Goal: Find specific page/section: Find specific page/section

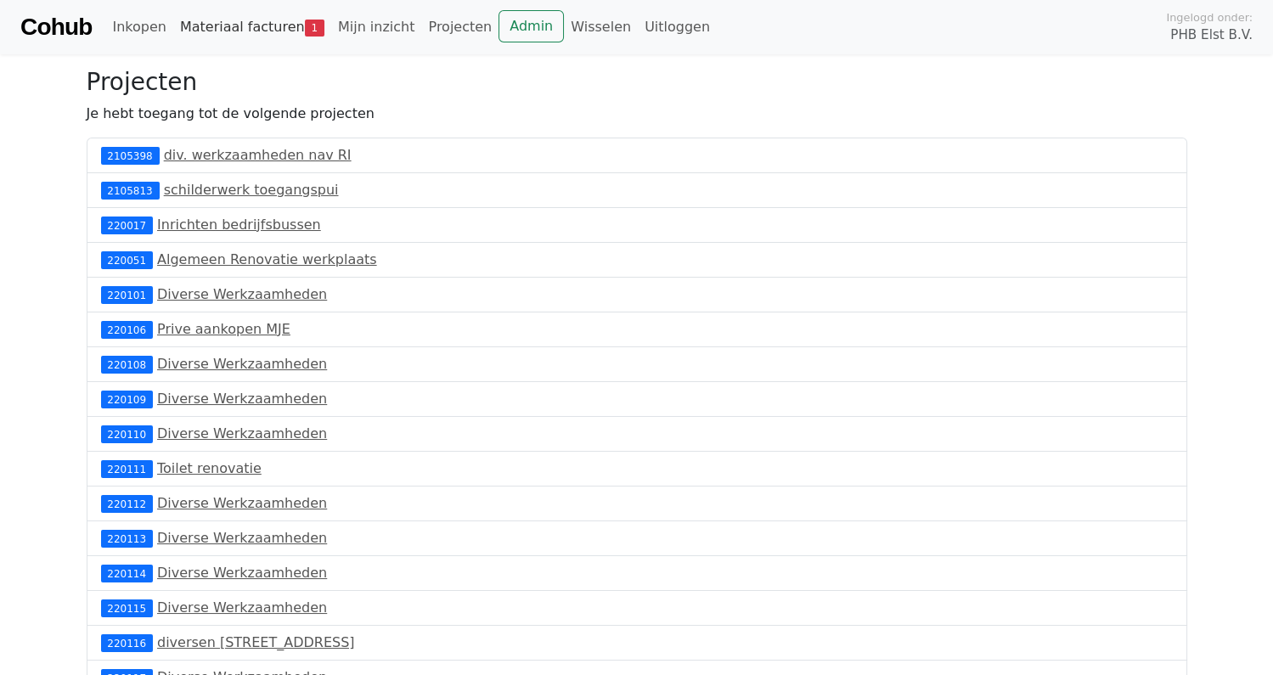
click at [283, 25] on link "Materiaal facturen 1" at bounding box center [252, 27] width 158 height 34
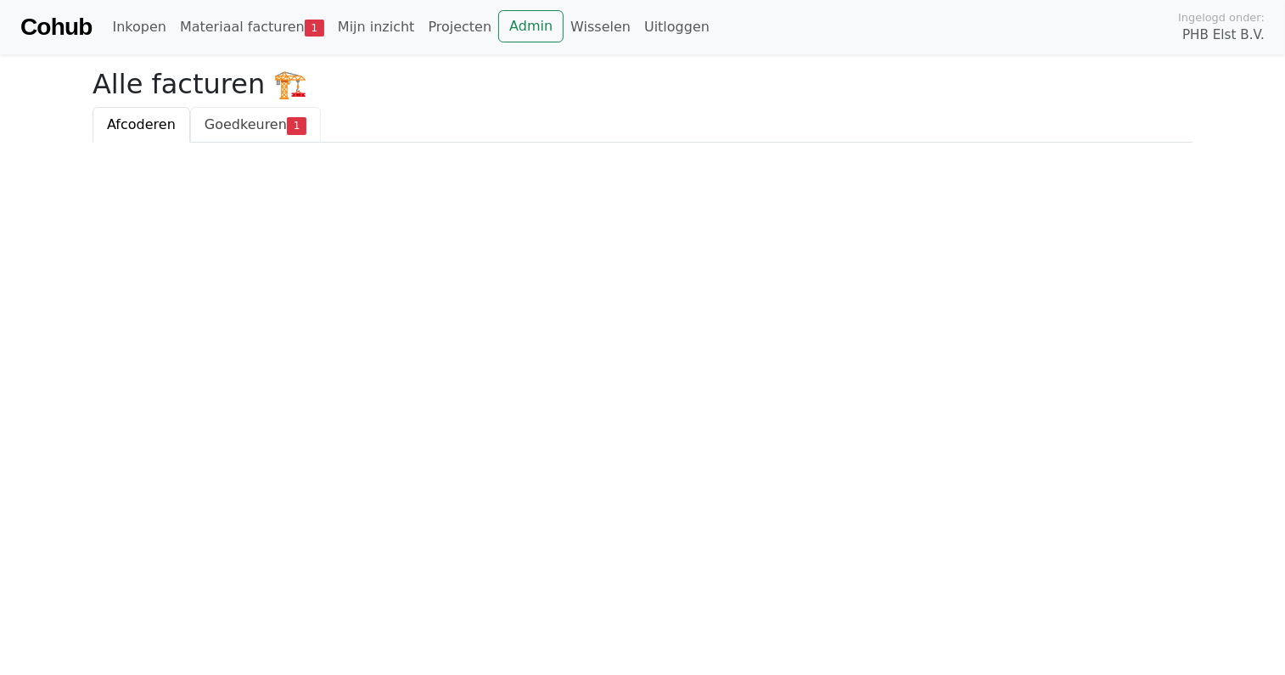
click at [241, 127] on span "Goedkeuren" at bounding box center [246, 124] width 82 height 16
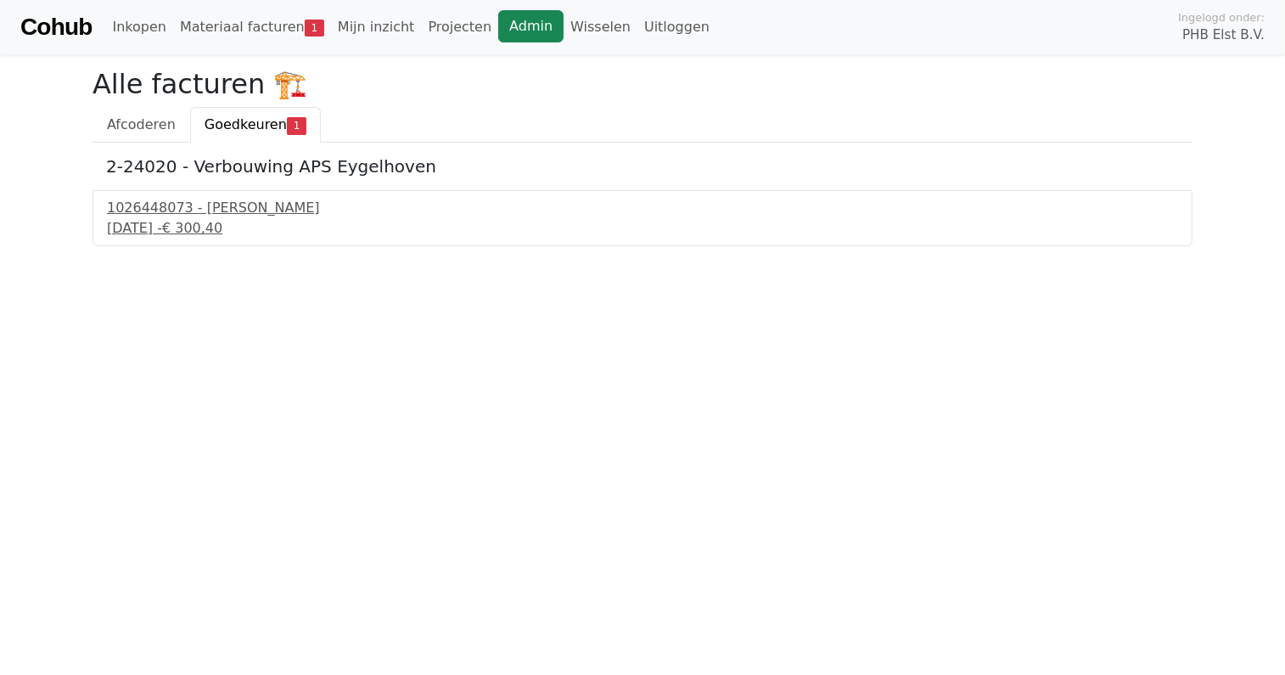
click at [498, 27] on link "Admin" at bounding box center [530, 26] width 65 height 32
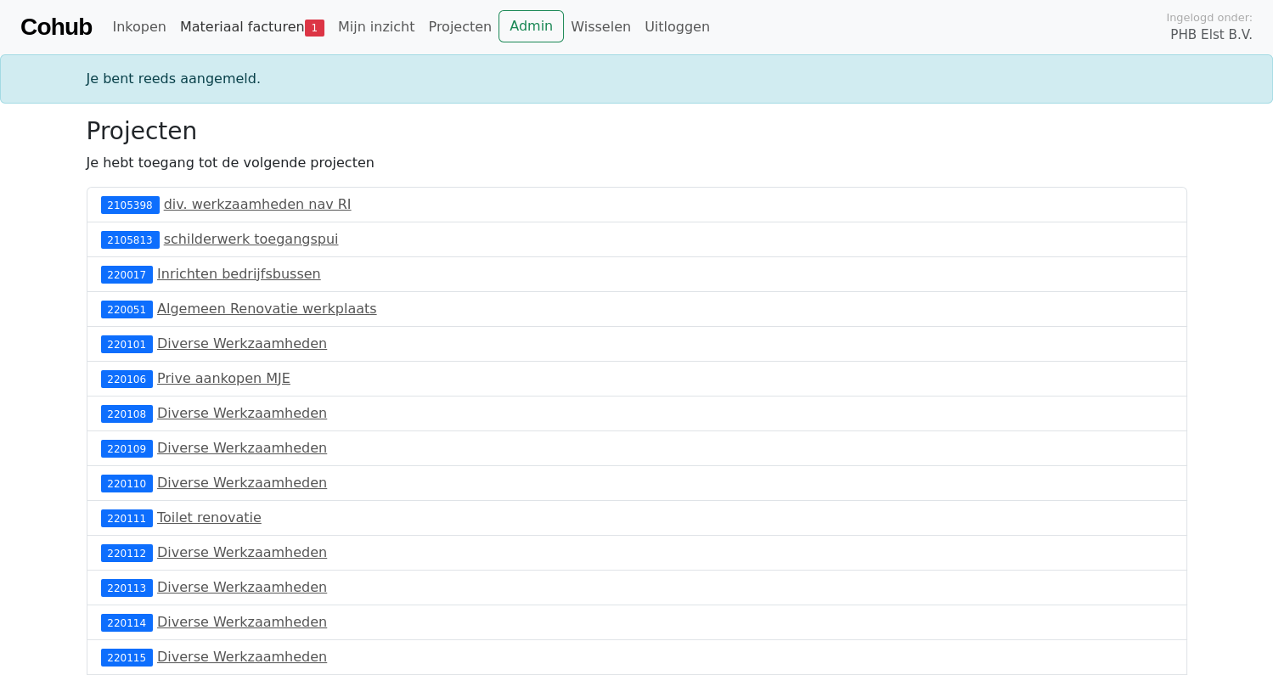
click at [239, 23] on link "Materiaal facturen 1" at bounding box center [252, 27] width 158 height 34
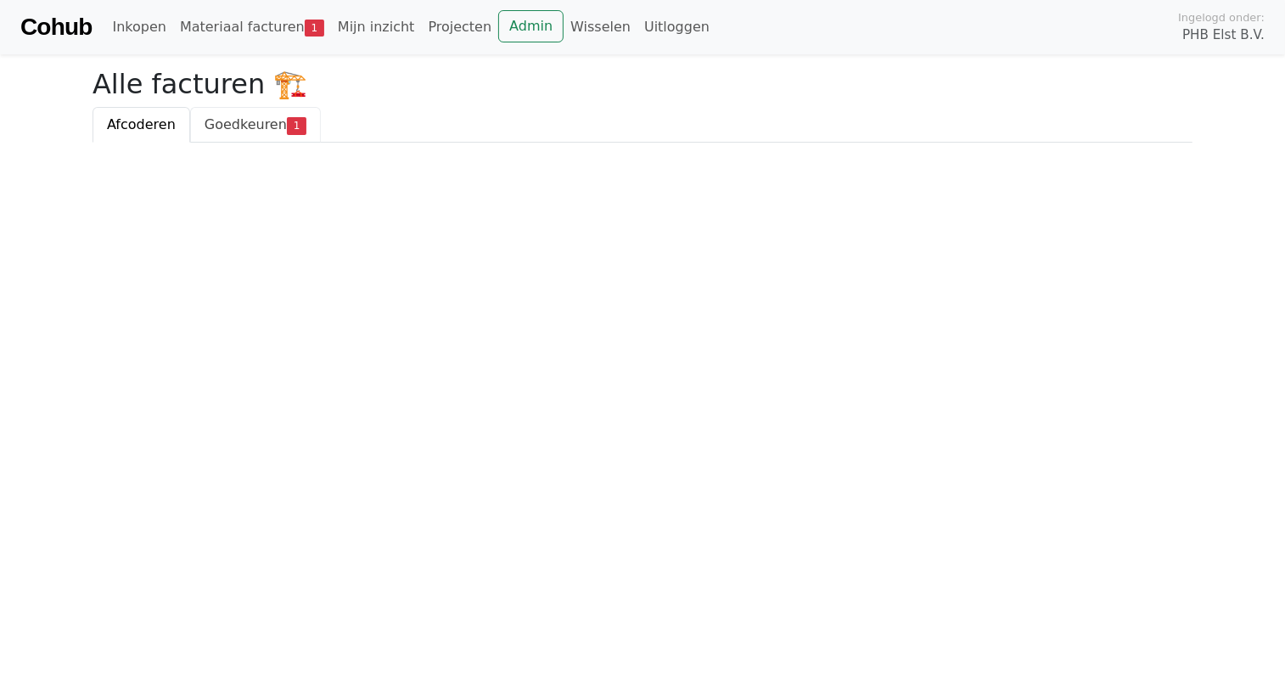
click at [231, 125] on span "Goedkeuren" at bounding box center [246, 124] width 82 height 16
